Goal: Information Seeking & Learning: Learn about a topic

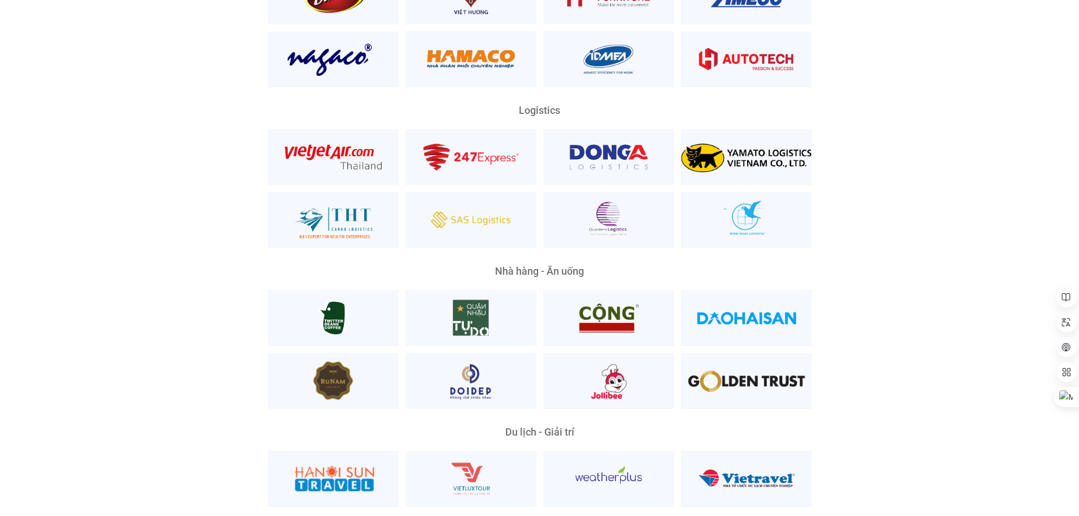
scroll to position [2775, 0]
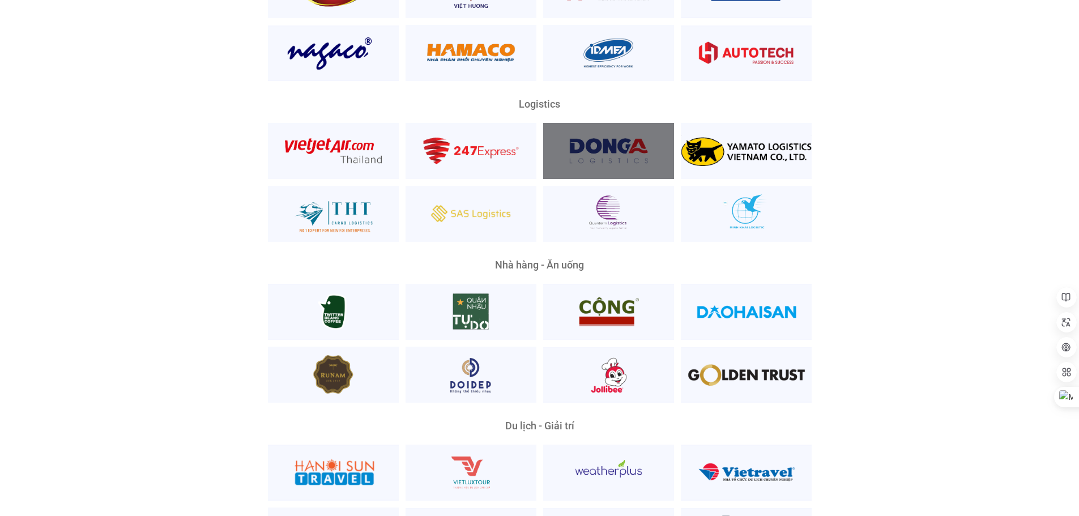
click at [561, 136] on div at bounding box center [608, 151] width 131 height 56
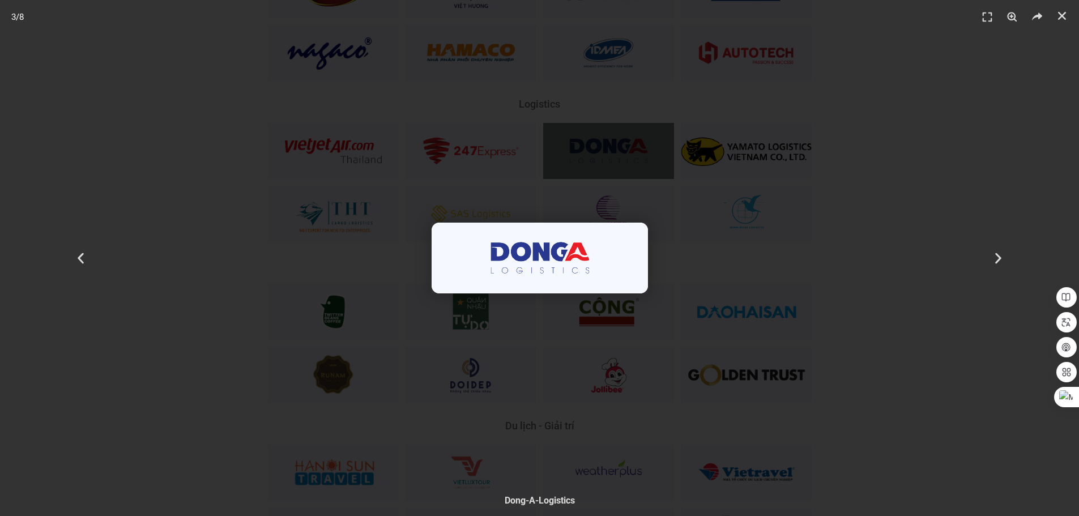
click at [561, 136] on div "3 / 8" at bounding box center [540, 258] width 1000 height 437
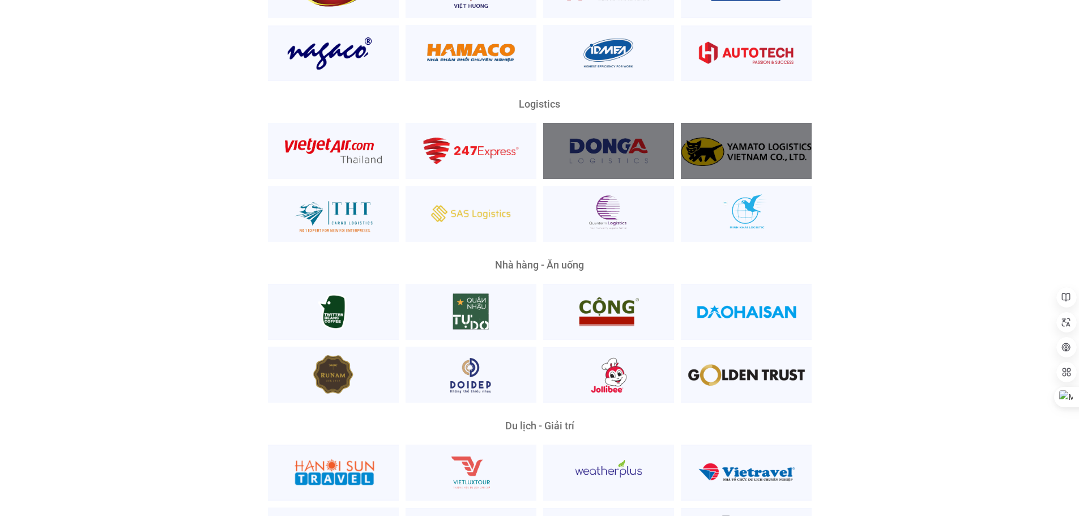
scroll to position [2718, 0]
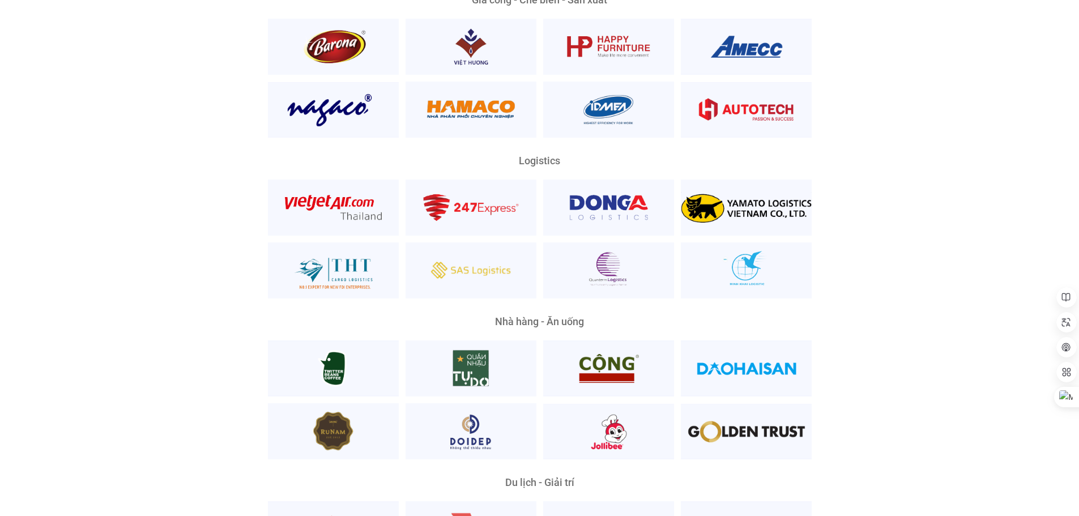
click at [1013, 122] on div "Nền Tảng Quản Trị Phổ Biến Nhất Phù Hợp Mọi Quy Mô Và Lĩnh Vực Ông Lã Tuấn Cườn…" at bounding box center [539, 24] width 1062 height 1309
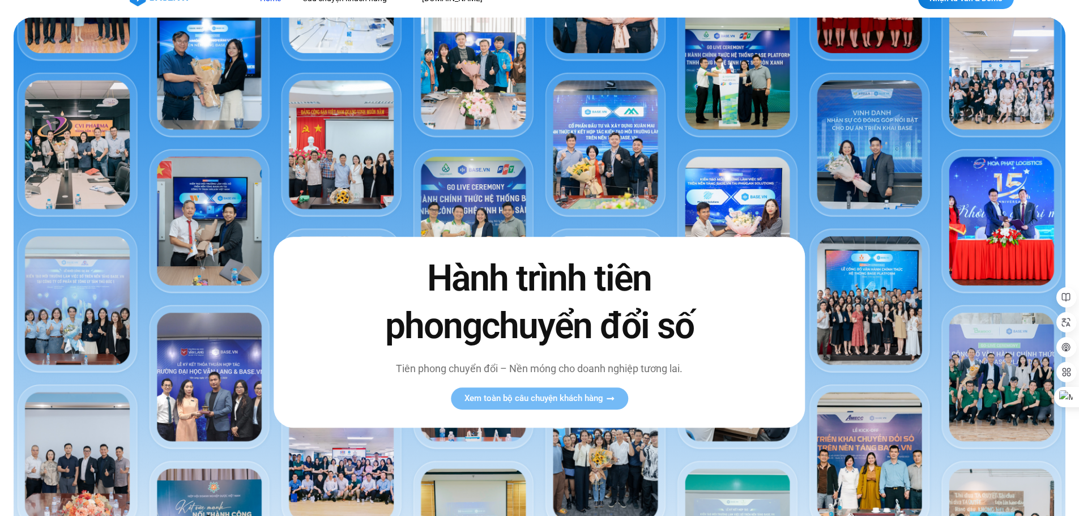
scroll to position [0, 0]
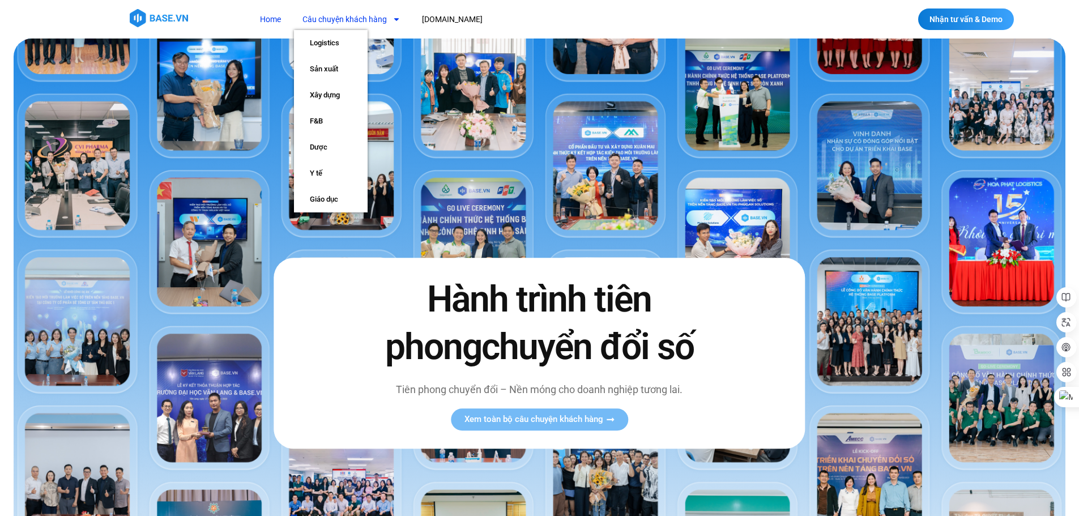
click at [375, 23] on link "Câu chuyện khách hàng" at bounding box center [351, 19] width 115 height 21
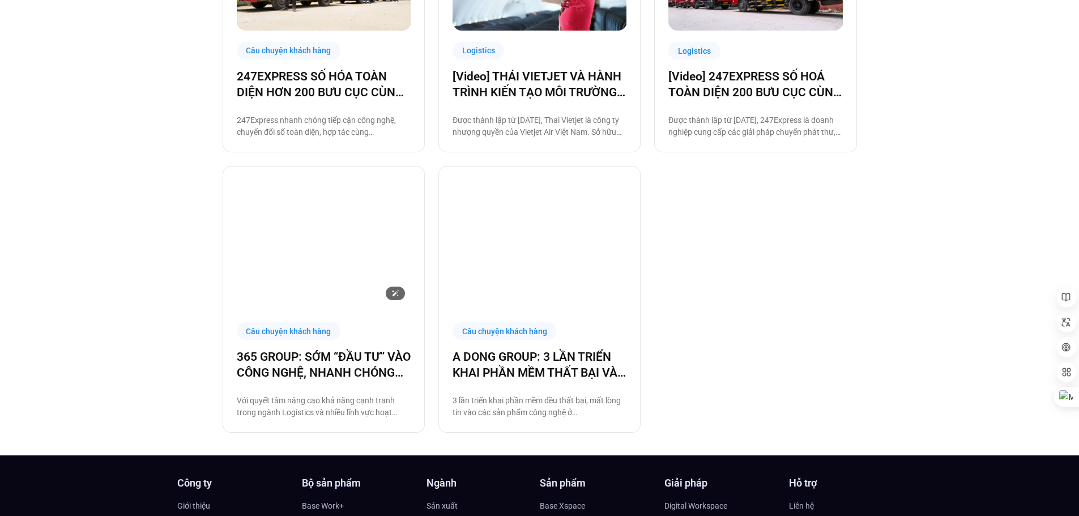
scroll to position [793, 0]
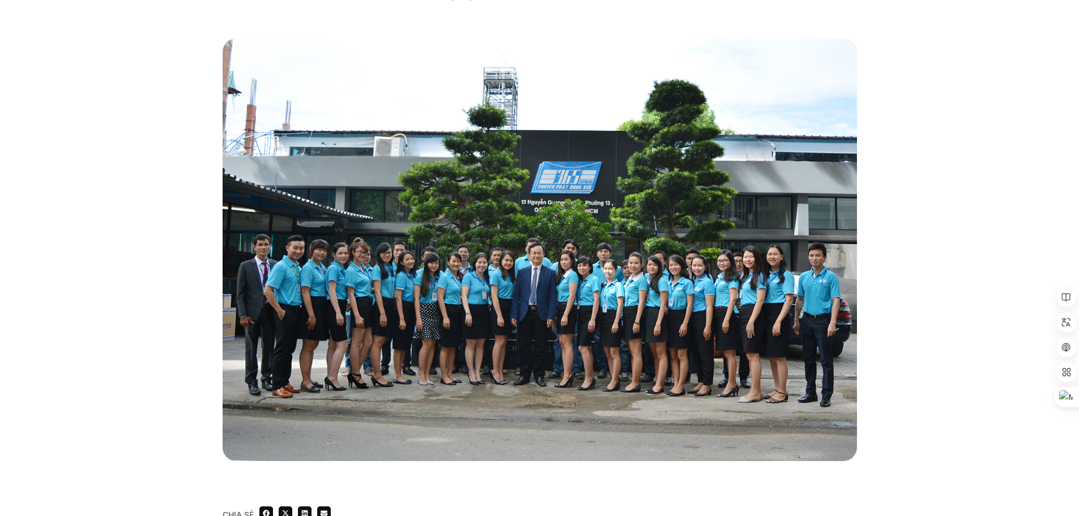
scroll to position [227, 0]
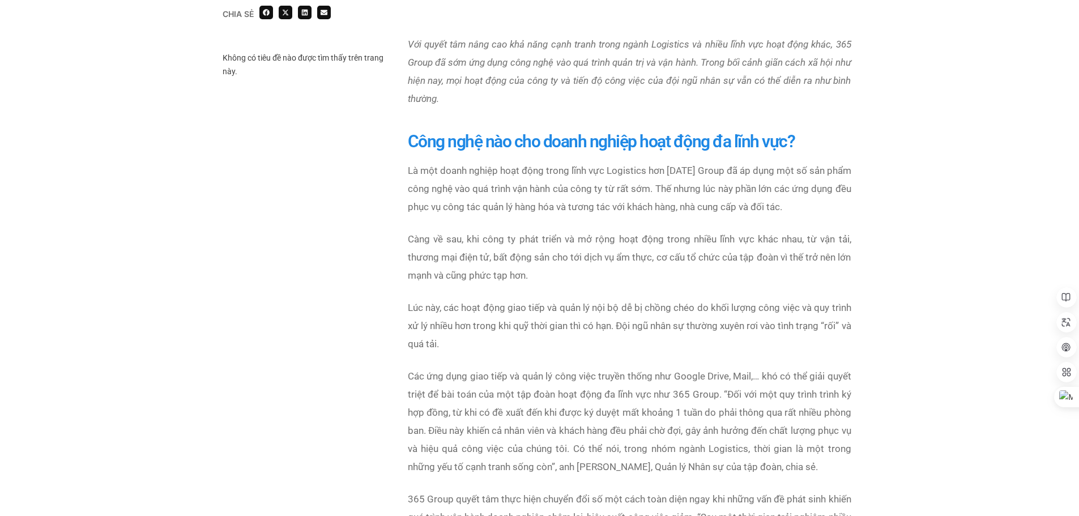
scroll to position [793, 0]
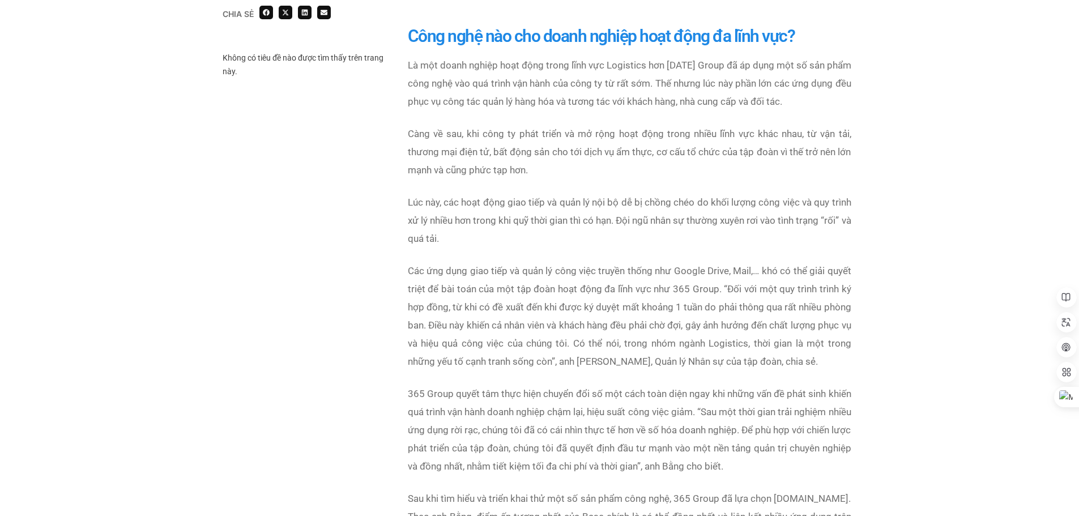
click at [604, 260] on div "Là một doanh nghiệp hoạt động trong lĩnh vực Logistics hơn [DATE] Group đã áp d…" at bounding box center [629, 307] width 443 height 502
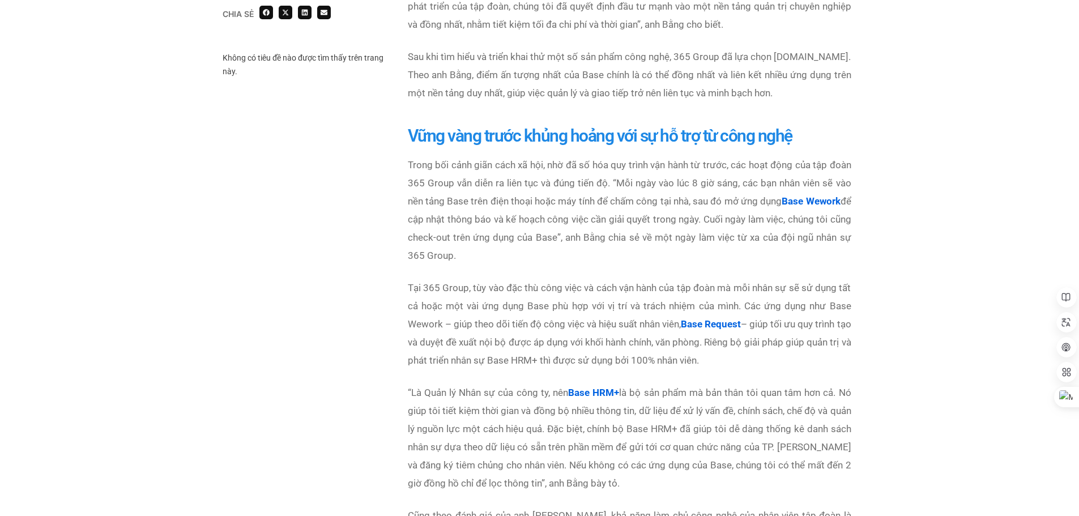
scroll to position [1246, 0]
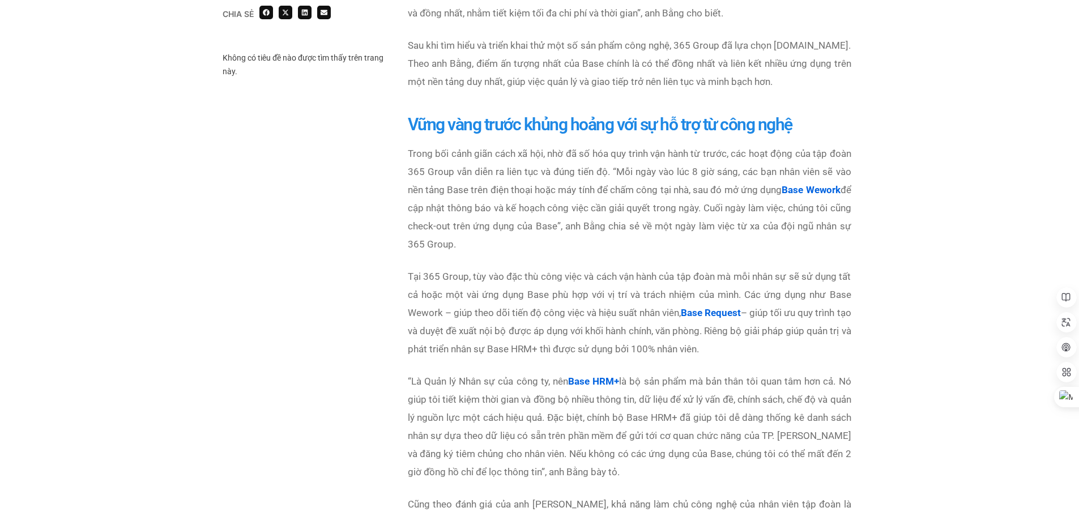
click at [521, 264] on div "Trong bối cảnh giãn cách xã hội, nhờ đã số hóa quy trình vận hành từ trước, các…" at bounding box center [629, 371] width 443 height 455
drag, startPoint x: 535, startPoint y: 221, endPoint x: 532, endPoint y: 197, distance: 24.6
click at [535, 221] on span "Trong bối cảnh giãn cách xã hội, nhờ đã số hóa quy trình vận hành từ trước, các…" at bounding box center [629, 199] width 443 height 102
click at [520, 260] on div "Trong bối cảnh giãn cách xã hội, nhờ đã số hóa quy trình vận hành từ trước, các…" at bounding box center [629, 371] width 443 height 455
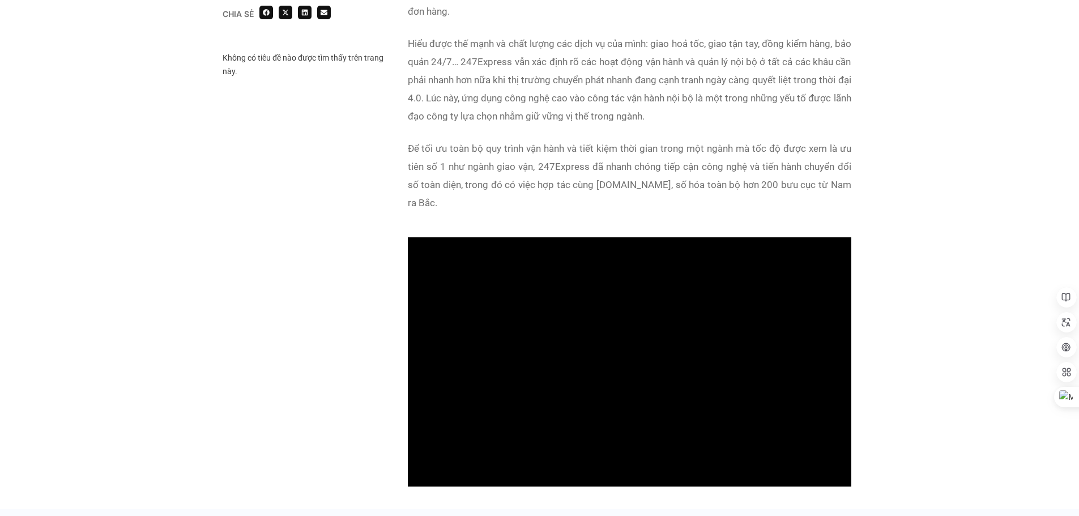
scroll to position [906, 0]
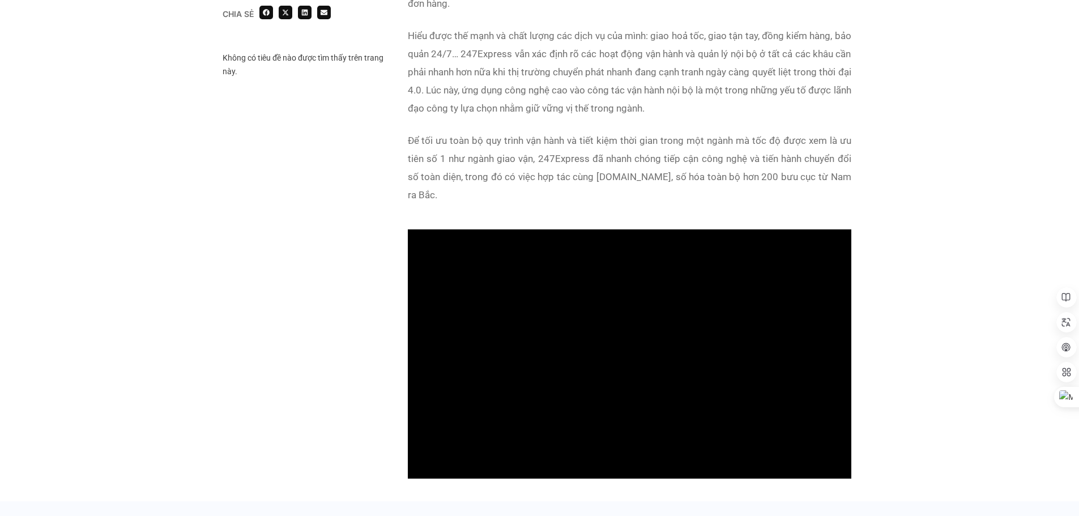
click at [321, 194] on div "Chia sẻ Không có tiêu đề nào được tìm thấy trên trang này. Chia sẻ" at bounding box center [540, 147] width 634 height 673
click at [297, 181] on div "Chia sẻ Không có tiêu đề nào được tìm thấy trên trang này. Chia sẻ" at bounding box center [540, 147] width 634 height 673
click at [507, 88] on p "Hiểu được thế mạnh và chất lượng các dịch vụ của mình: giao hoả tốc, giao tận t…" at bounding box center [629, 72] width 443 height 91
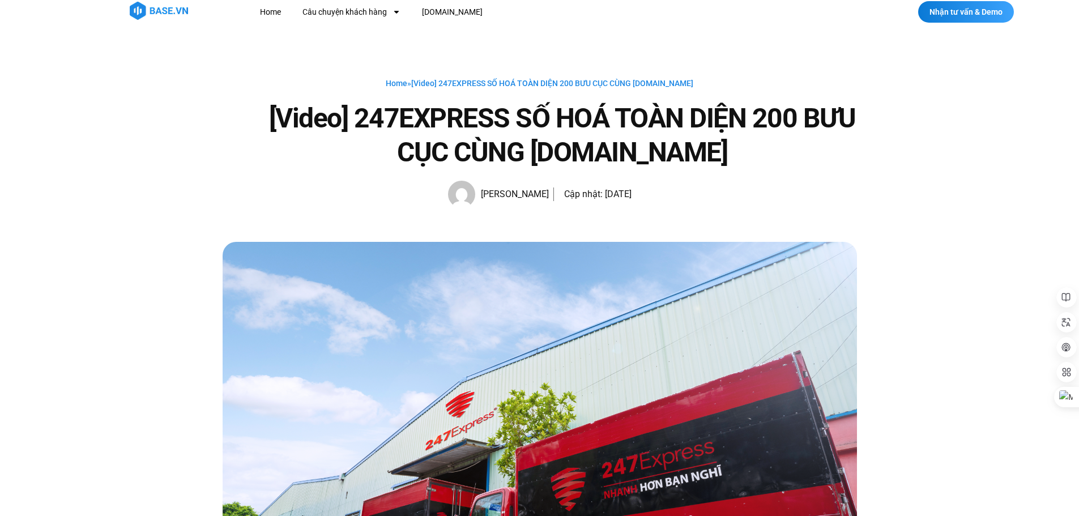
scroll to position [0, 0]
